Goal: Check status

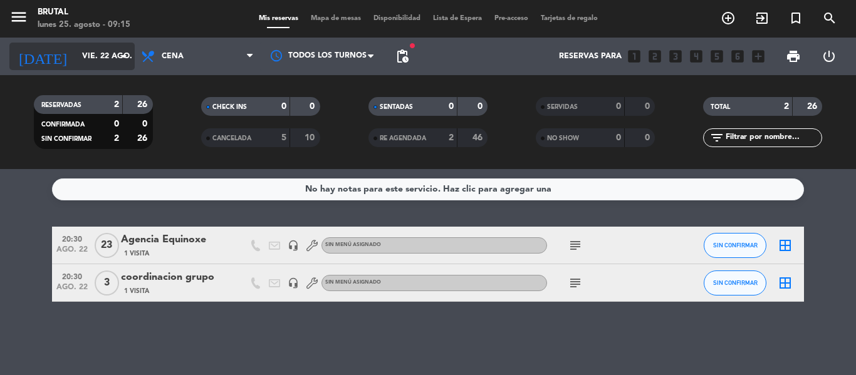
click at [96, 55] on input "vie. 22 ago." at bounding box center [129, 56] width 106 height 21
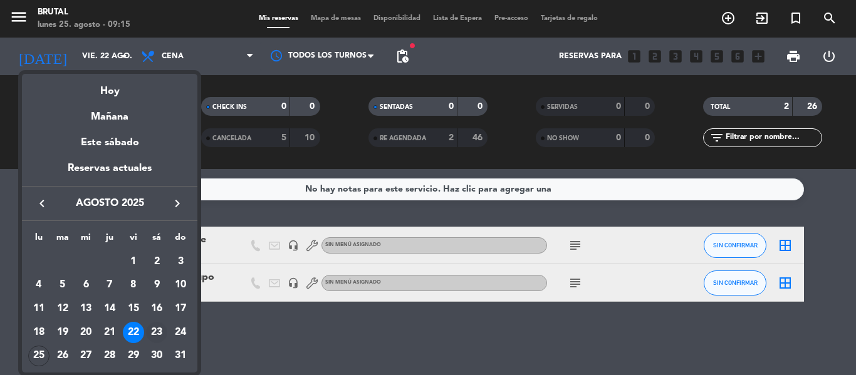
click at [153, 331] on div "23" at bounding box center [156, 332] width 21 height 21
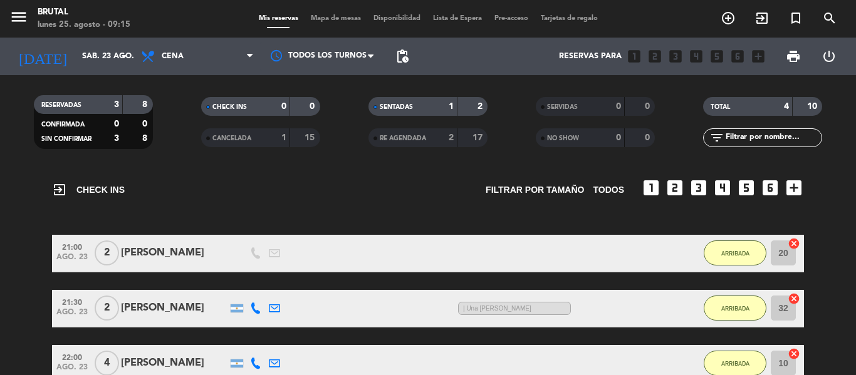
scroll to position [25, 0]
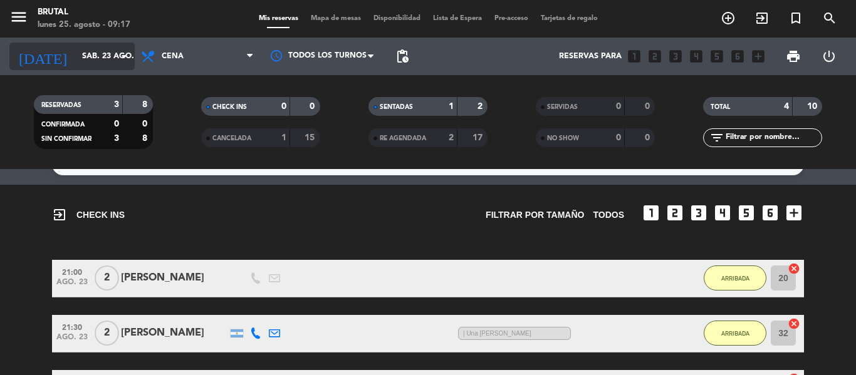
click at [76, 58] on input "sáb. 23 ago." at bounding box center [129, 56] width 106 height 21
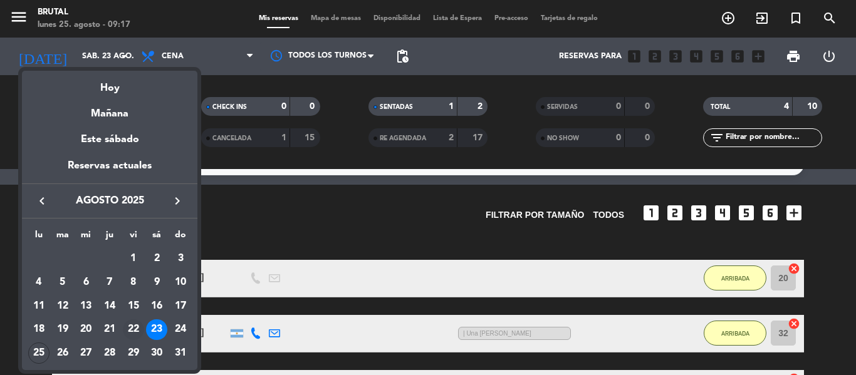
click at [132, 323] on div "22" at bounding box center [133, 329] width 21 height 21
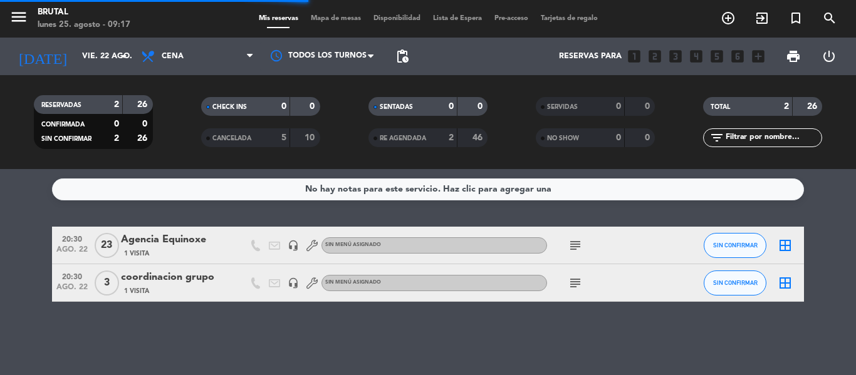
scroll to position [0, 0]
click at [24, 249] on bookings-row "20:30 [DATE] Agencia Equinoxe 1 Visita headset_mic Sin menú asignado subject SI…" at bounding box center [428, 264] width 856 height 75
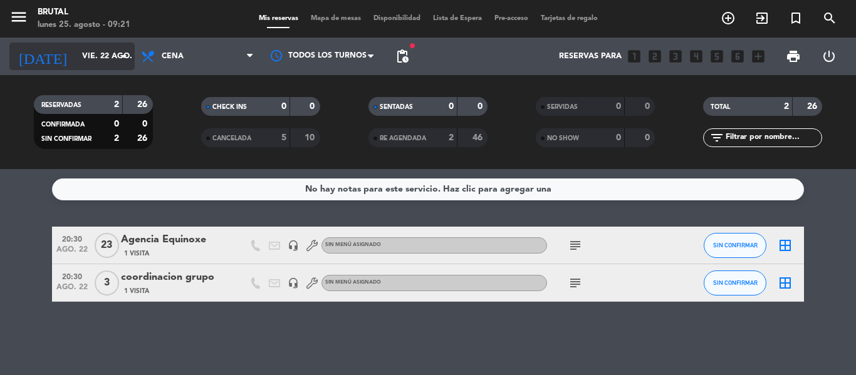
click at [92, 68] on div "[DATE] [DATE] arrow_drop_down" at bounding box center [71, 57] width 125 height 28
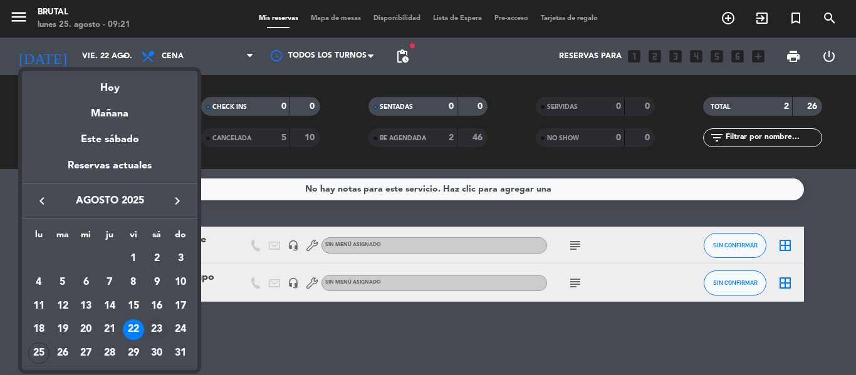
click at [159, 331] on div "23" at bounding box center [156, 329] width 21 height 21
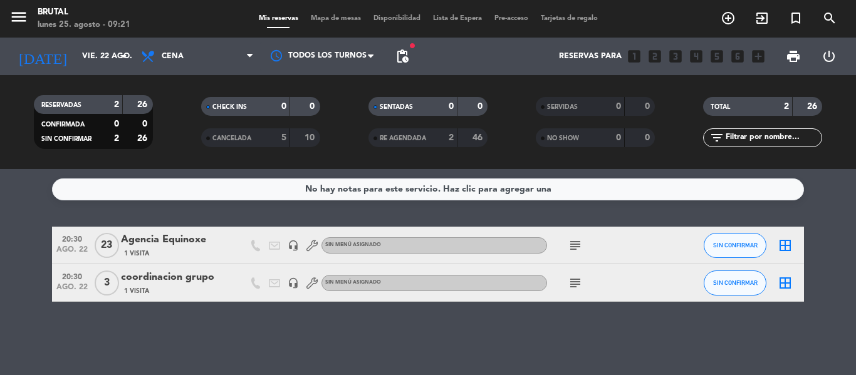
type input "sáb. 23 ago."
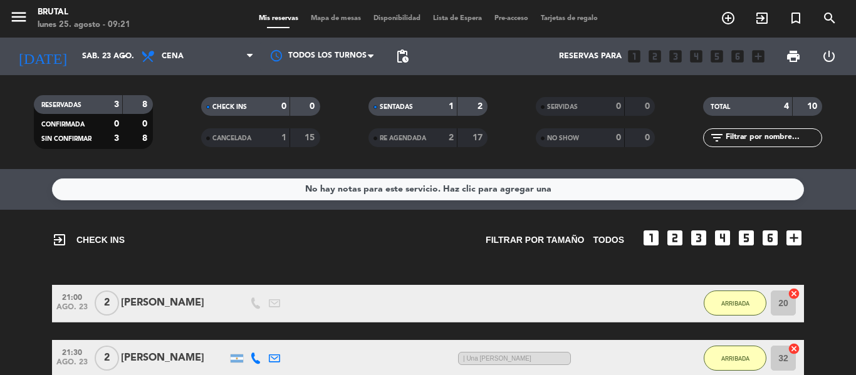
click at [0, 275] on div "exit_to_app CHECK INS Filtrar por tamaño TODOS looks_one looks_two looks_3 look…" at bounding box center [428, 363] width 856 height 306
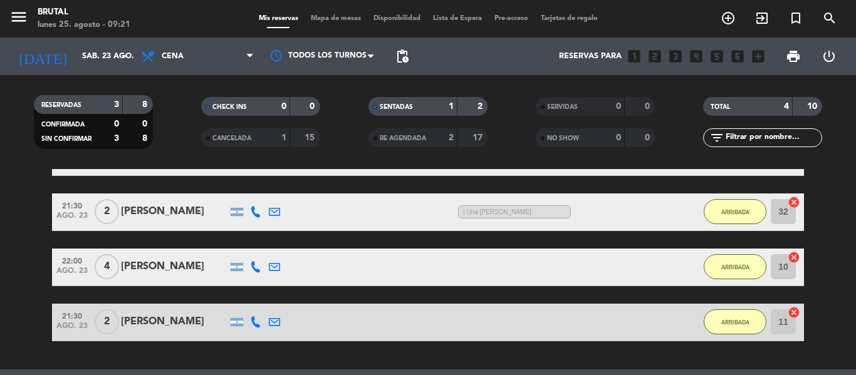
scroll to position [125, 0]
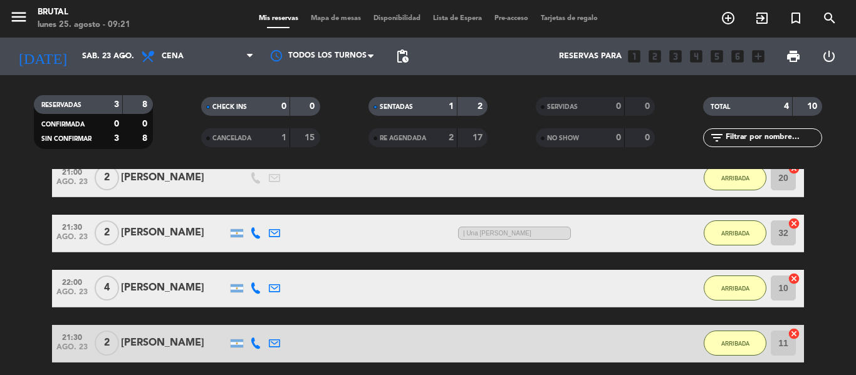
click at [187, 347] on div "[PERSON_NAME]" at bounding box center [174, 343] width 106 height 16
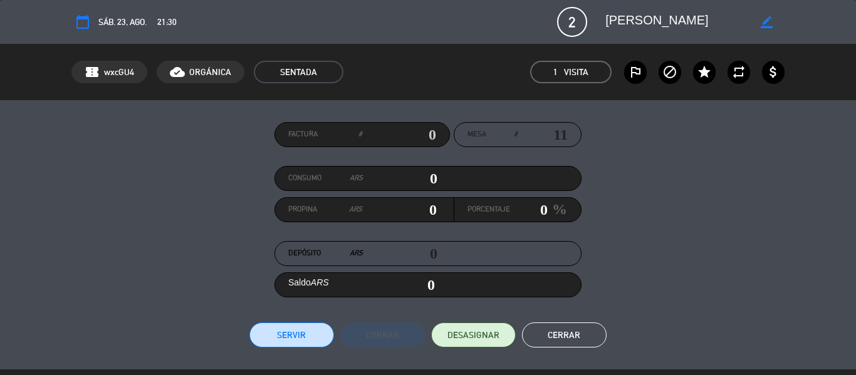
click at [855, 165] on div "Factura # Mesa # 11 Consumo ARS 0 Propina ARS 0 Porcentaje 0 % Depósito ARS 0 S…" at bounding box center [428, 234] width 856 height 269
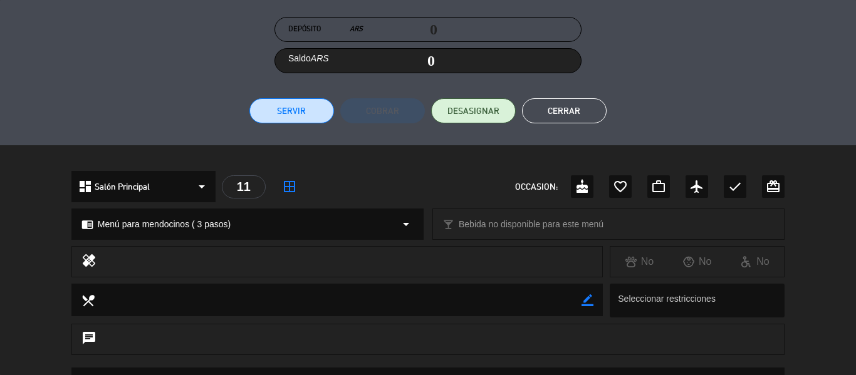
scroll to position [181, 0]
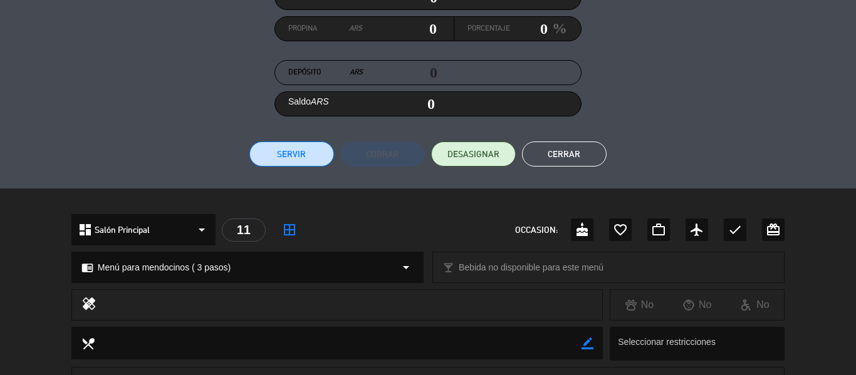
click at [571, 156] on button "Cerrar" at bounding box center [564, 154] width 85 height 25
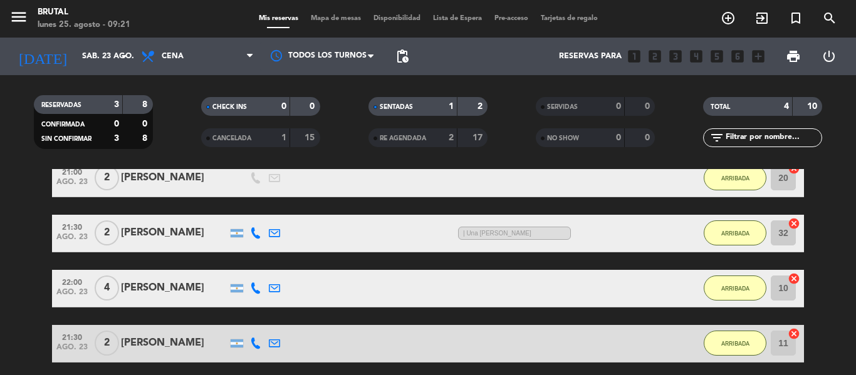
click at [0, 254] on bookings-row "21:00 [DATE] 2 [PERSON_NAME] 11:22 H / 3:06 H sms ARRIBADA 20 cancel 21:30 [DAT…" at bounding box center [428, 261] width 856 height 203
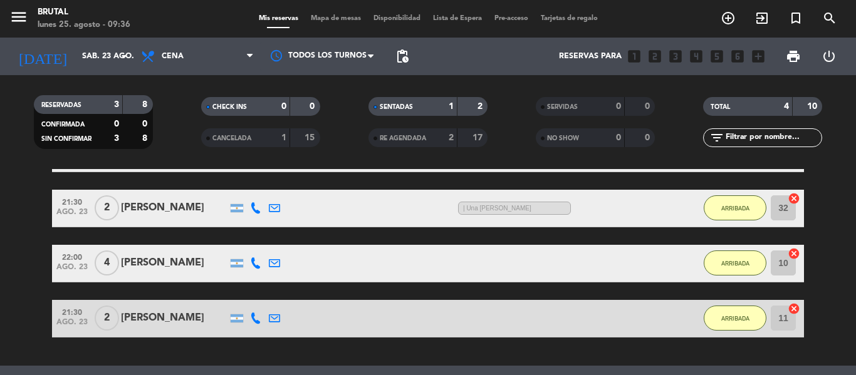
click at [18, 277] on bookings-row "21:00 [DATE] 2 [PERSON_NAME] 11:37 H / 3:06 H sms ARRIBADA 20 cancel 21:30 [DAT…" at bounding box center [428, 236] width 856 height 203
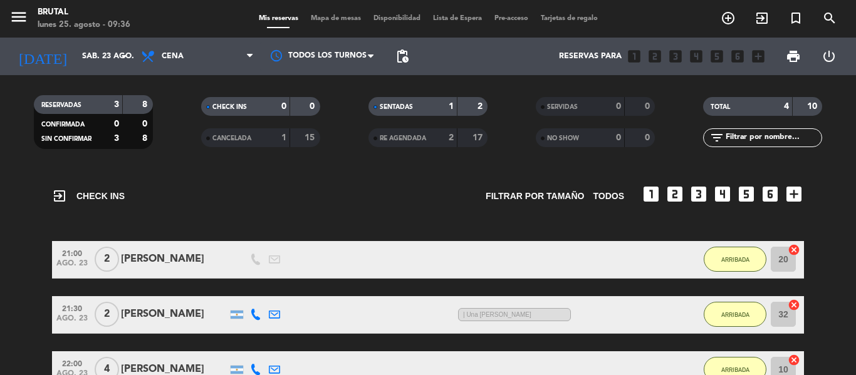
scroll to position [25, 0]
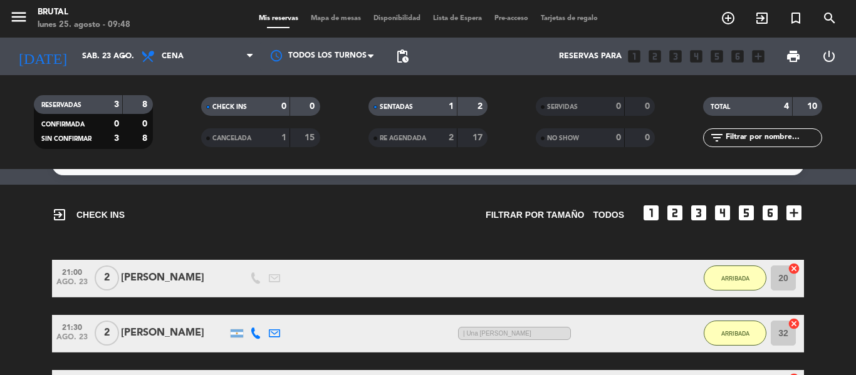
click at [407, 232] on div "exit_to_app CHECK INS Filtrar por tamaño TODOS looks_one looks_two looks_3 look…" at bounding box center [428, 209] width 752 height 49
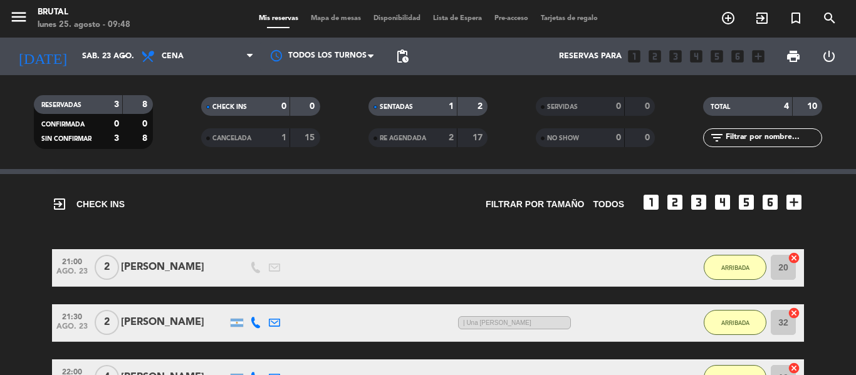
scroll to position [0, 0]
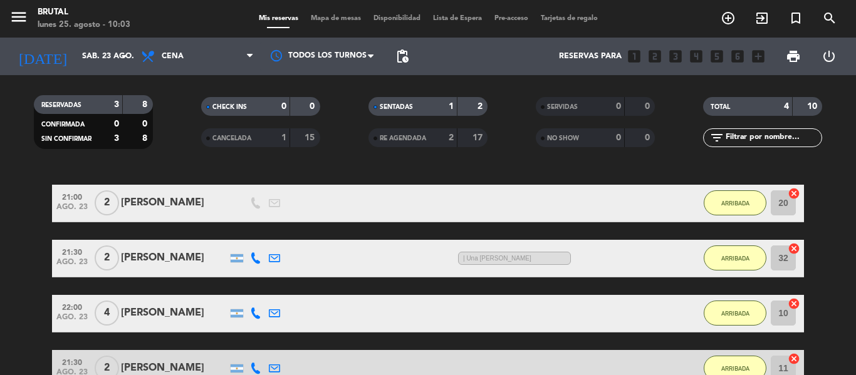
scroll to position [125, 0]
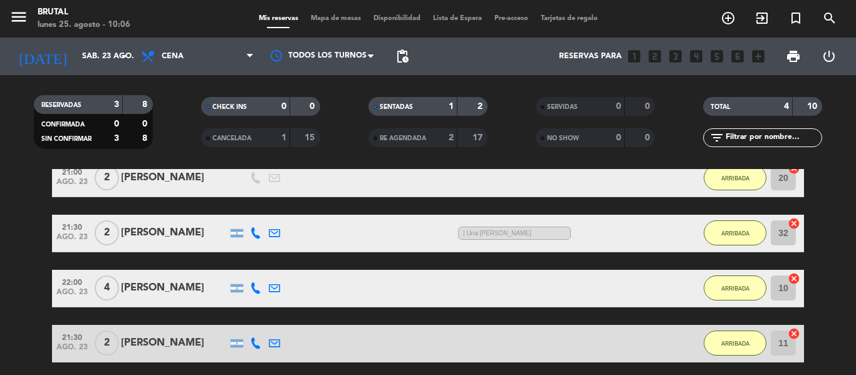
click at [0, 286] on bookings-row "21:00 [DATE] 2 [PERSON_NAME] 12:06 H / 3:06 H sms ARRIBADA 20 cancel 21:30 [DAT…" at bounding box center [428, 261] width 856 height 203
